Goal: Book appointment/travel/reservation

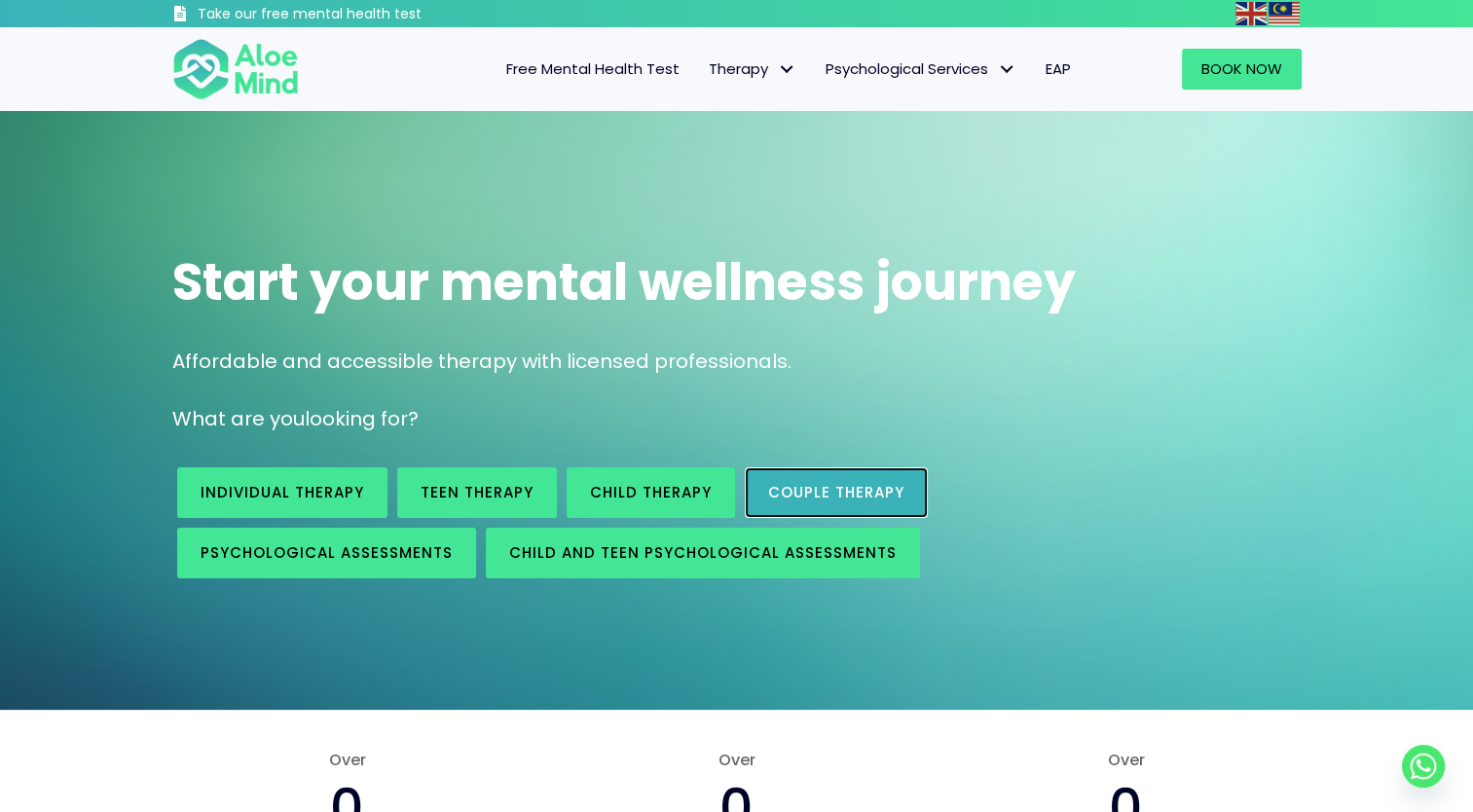
click at [886, 495] on span "Couple therapy" at bounding box center [836, 492] width 137 height 21
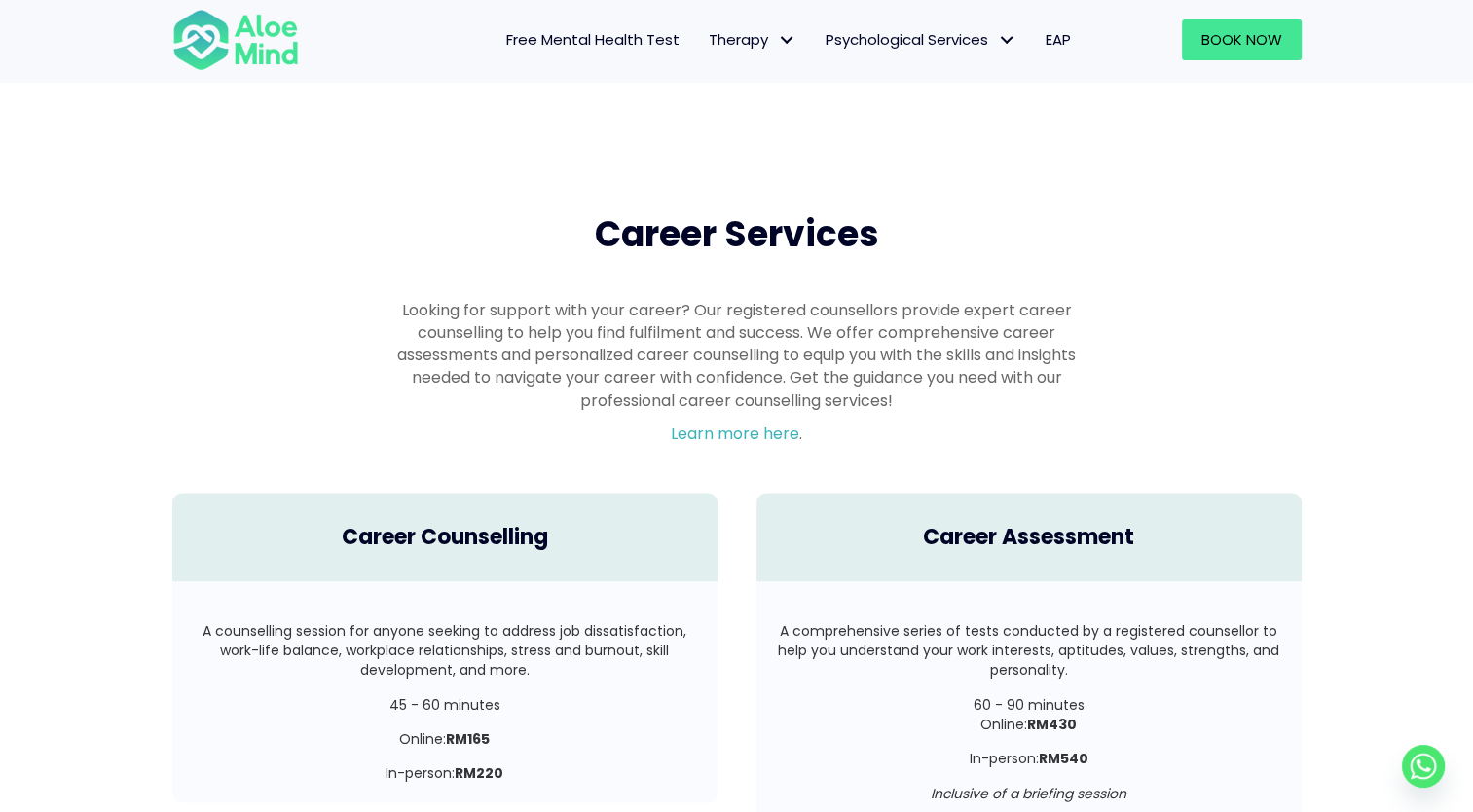
scroll to position [2885, 0]
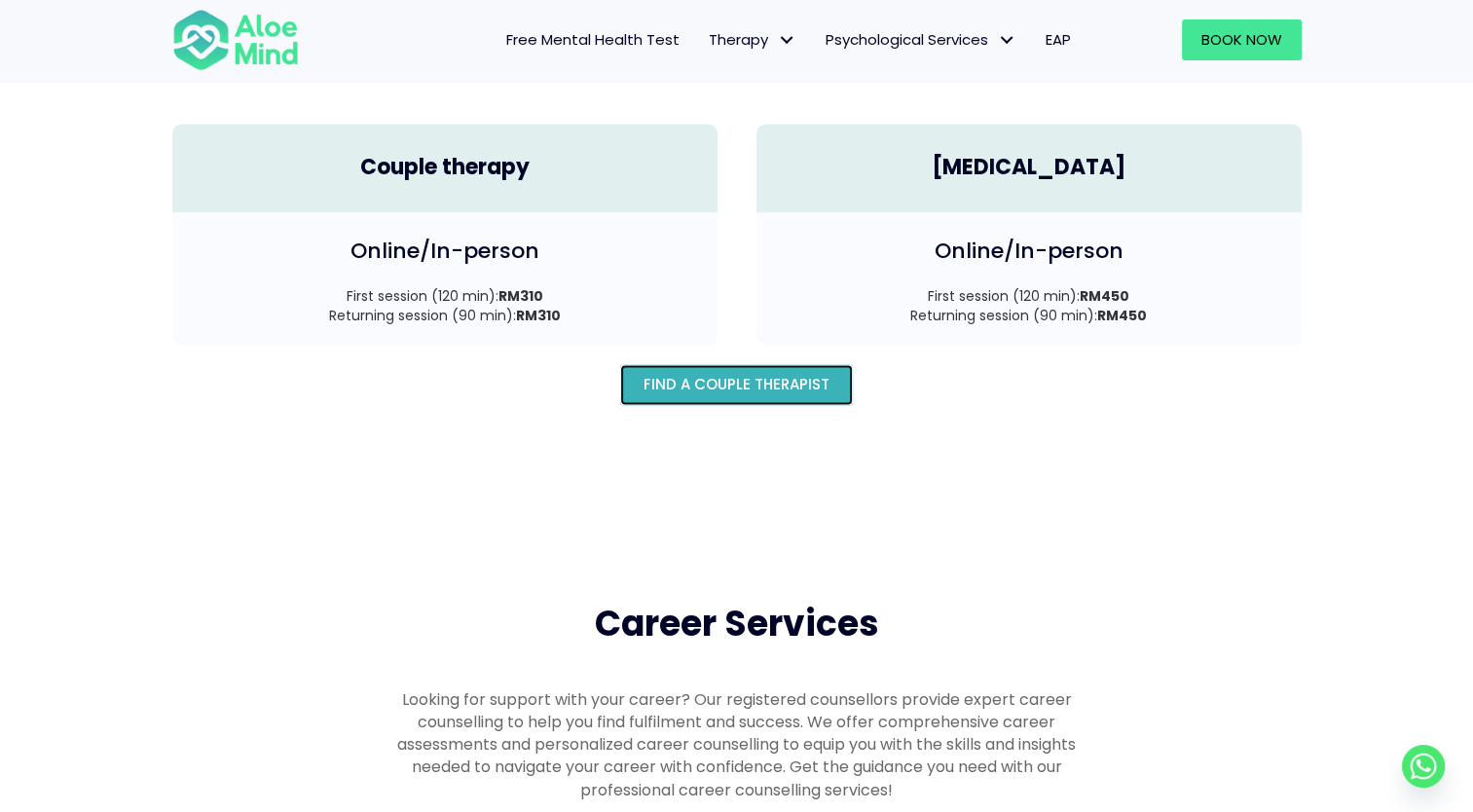
click at [802, 374] on span "Find A Couple Therapist" at bounding box center [736, 384] width 186 height 21
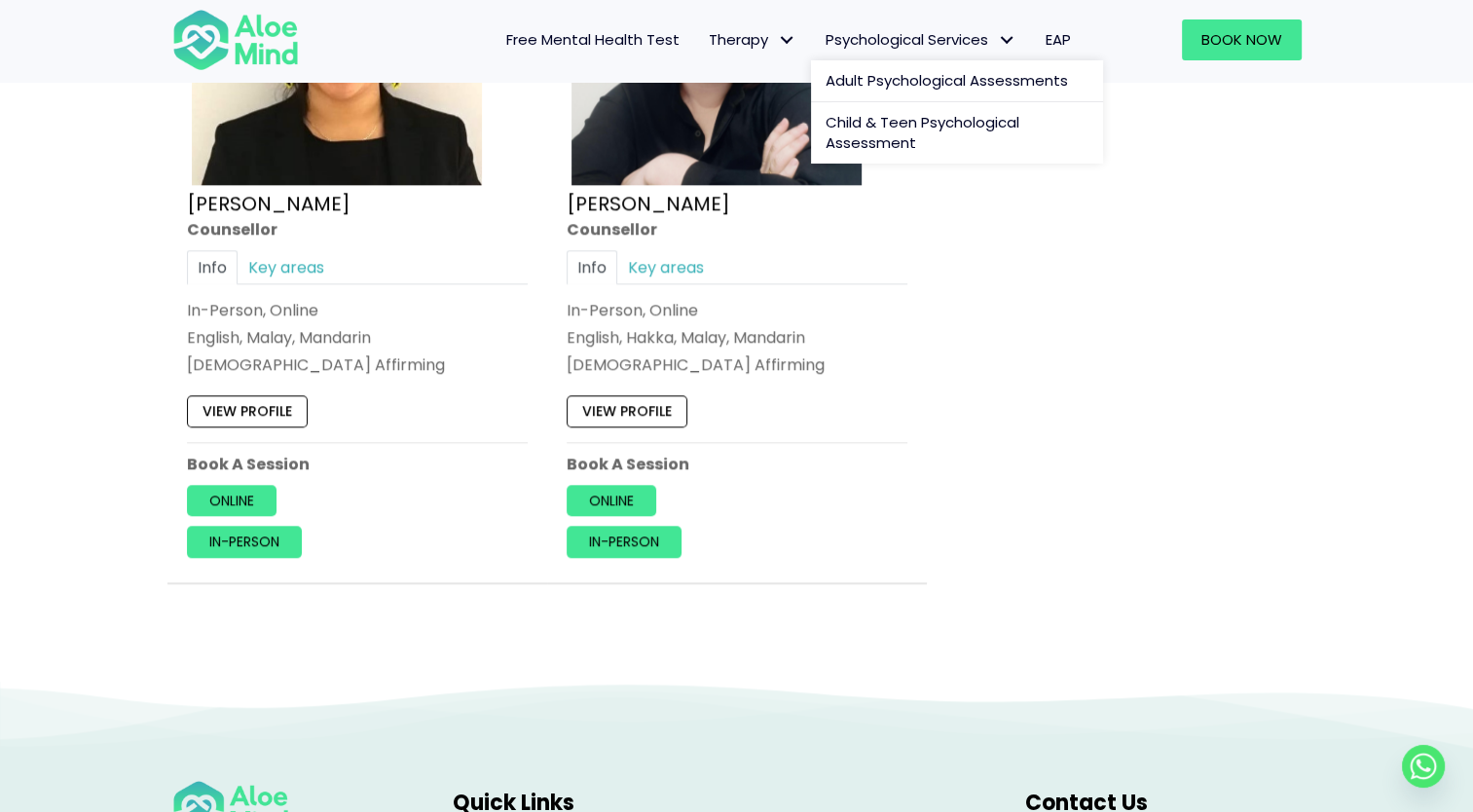
scroll to position [2434, 0]
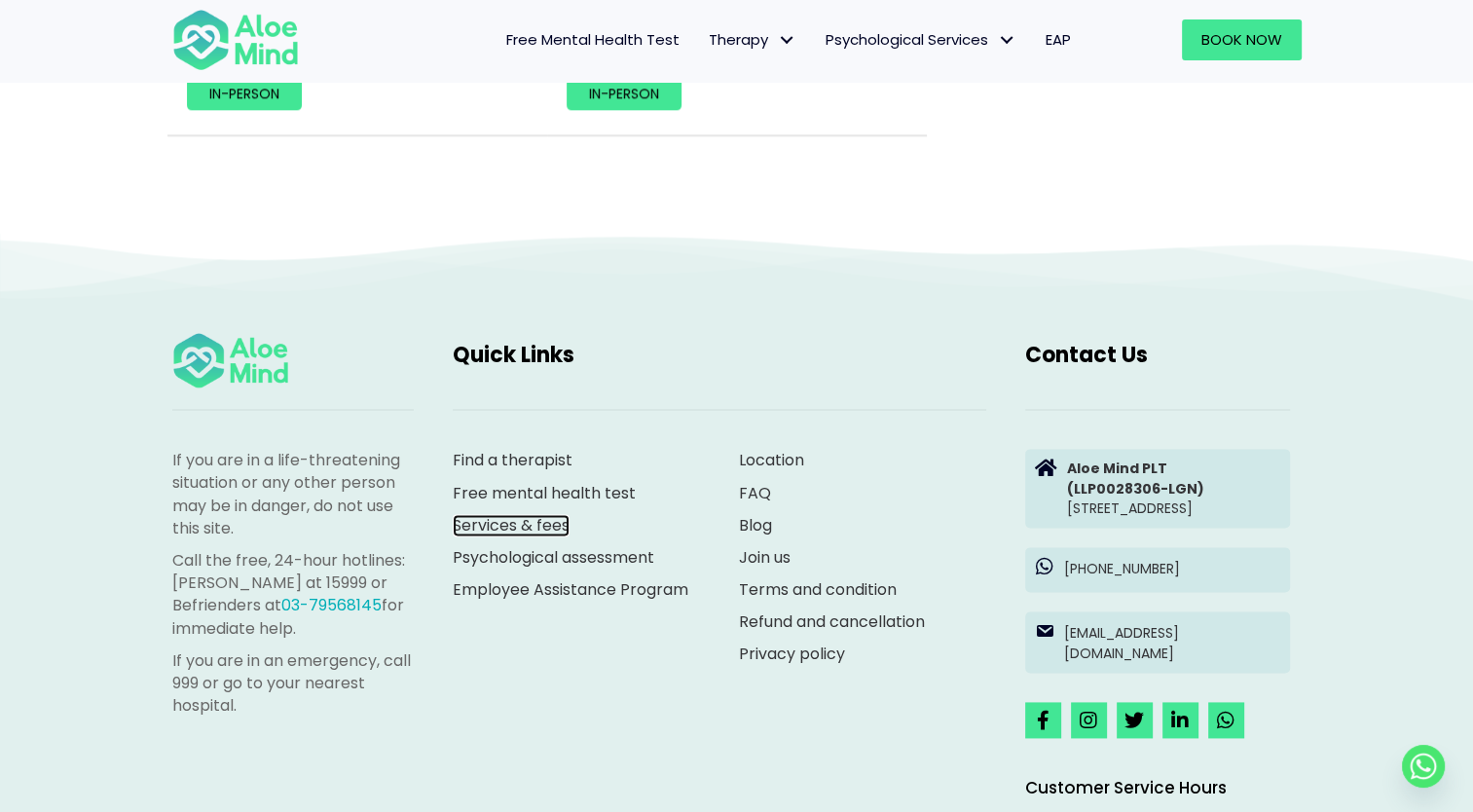
click at [533, 522] on link "Services & fees" at bounding box center [510, 525] width 117 height 22
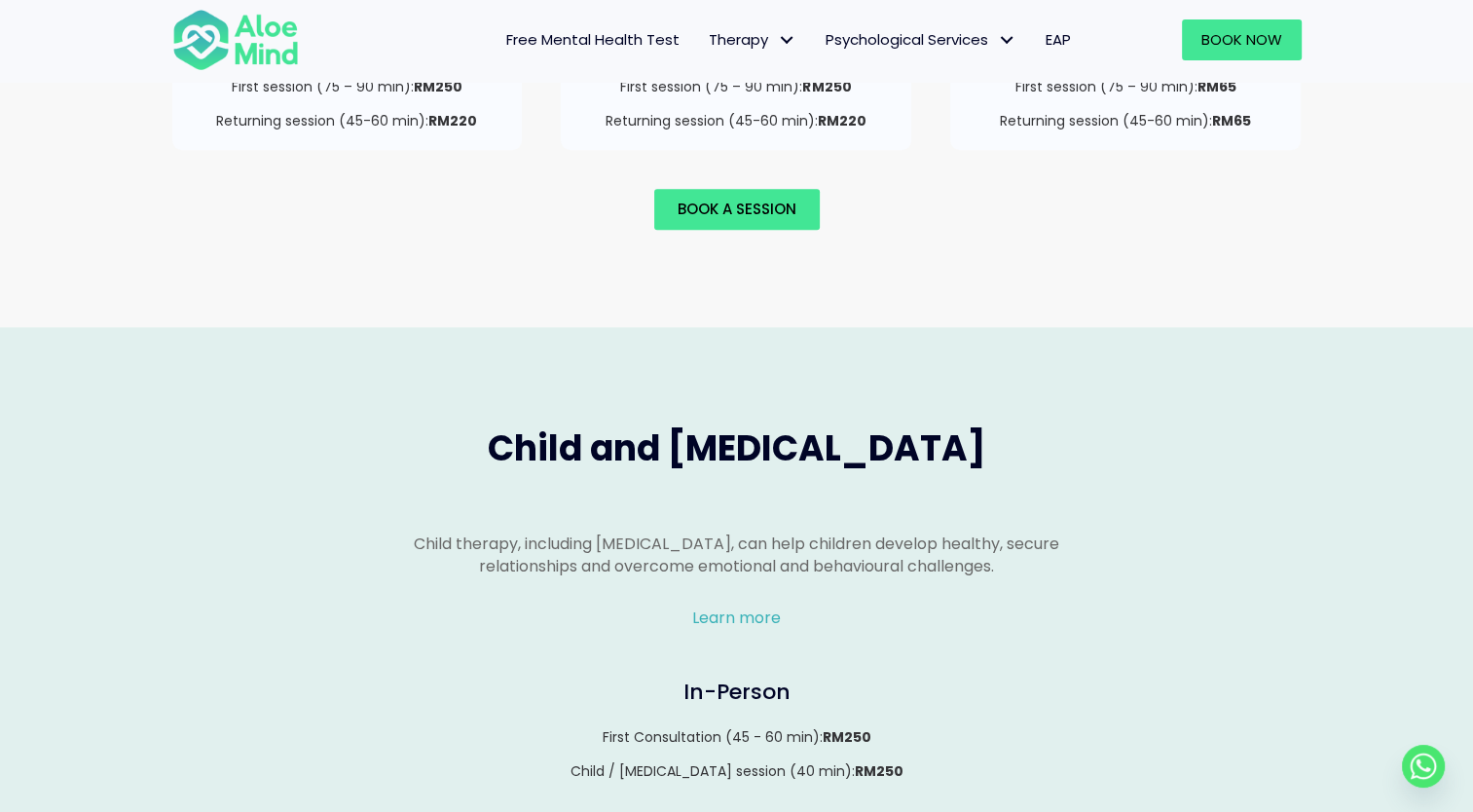
scroll to position [1265, 0]
